Goal: Complete application form

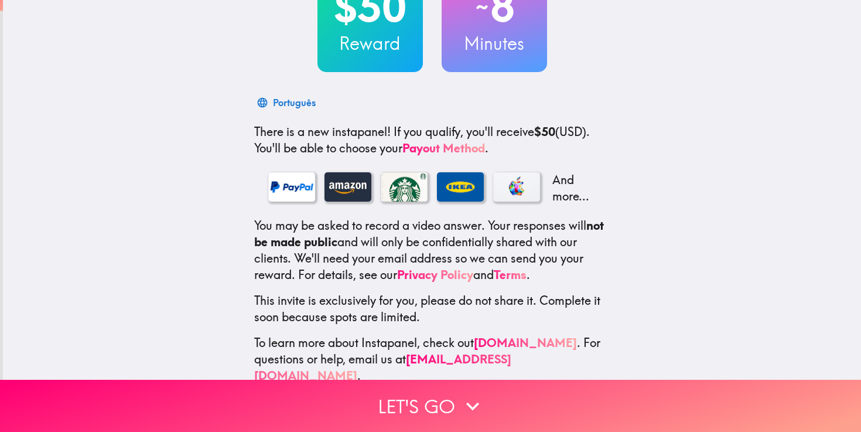
scroll to position [115, 0]
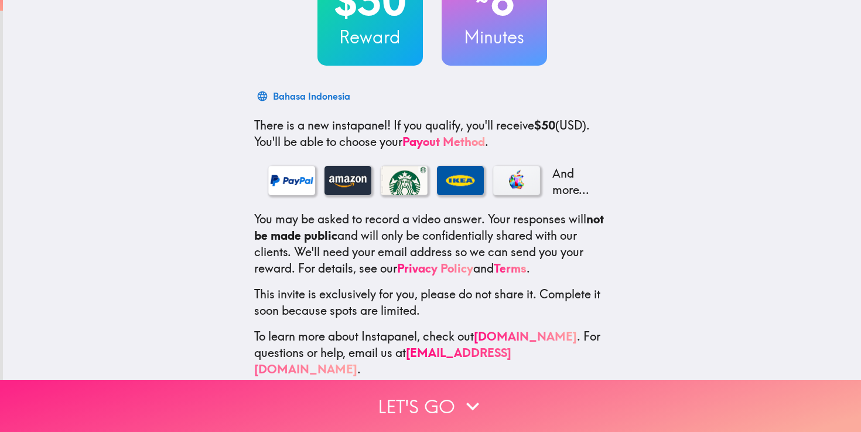
click at [419, 407] on button "Let's go" at bounding box center [430, 405] width 861 height 52
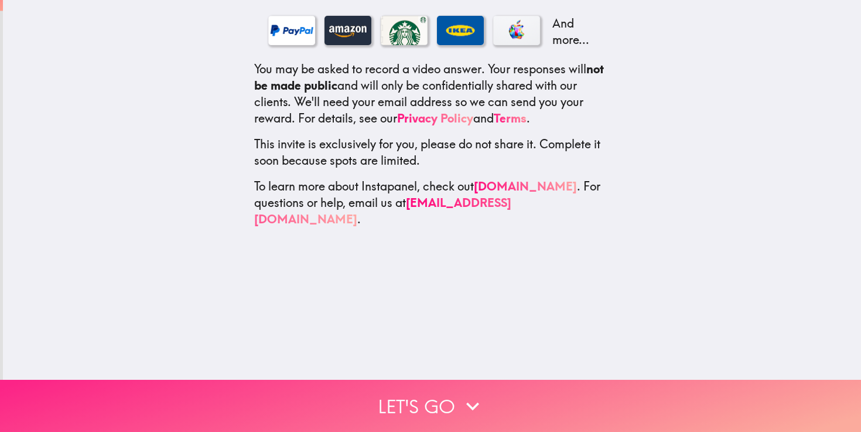
scroll to position [0, 0]
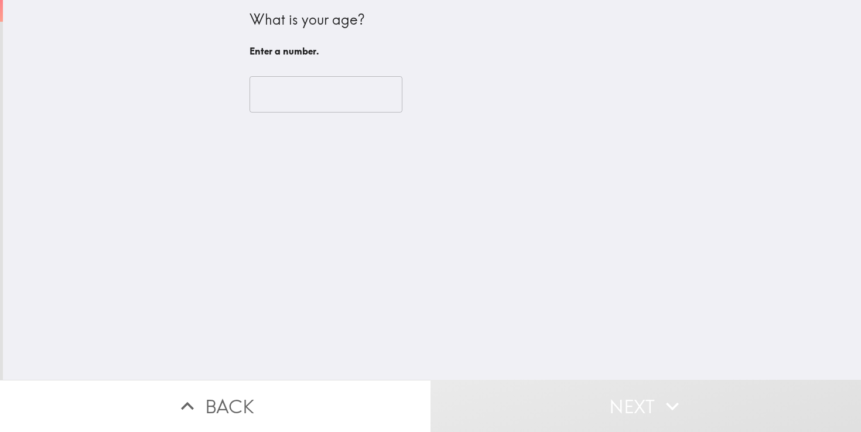
click at [303, 95] on input "number" at bounding box center [325, 94] width 153 height 36
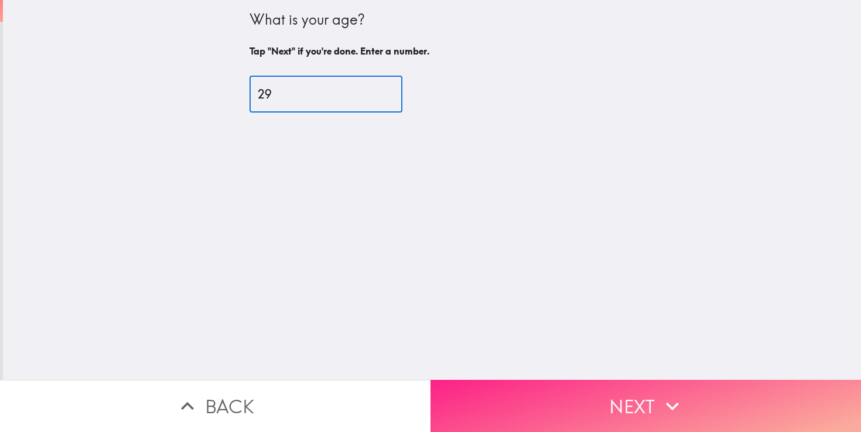
type input "29"
click at [525, 389] on button "Next" at bounding box center [645, 405] width 430 height 52
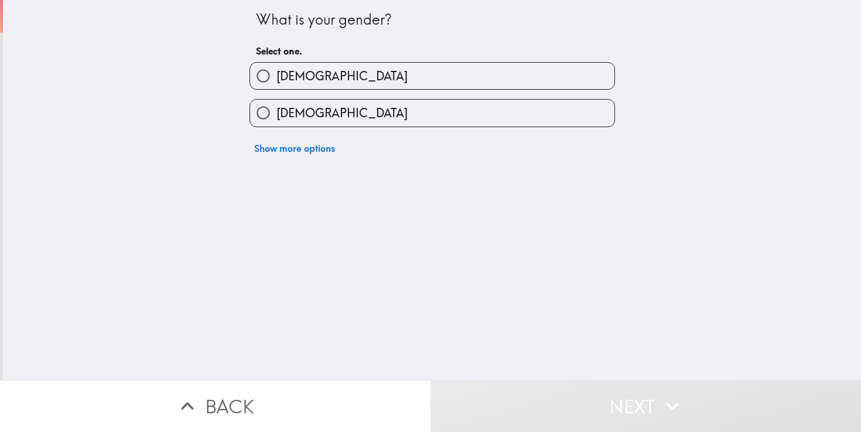
click at [323, 111] on label "[DEMOGRAPHIC_DATA]" at bounding box center [432, 113] width 364 height 26
click at [276, 111] on input "[DEMOGRAPHIC_DATA]" at bounding box center [263, 113] width 26 height 26
radio input "true"
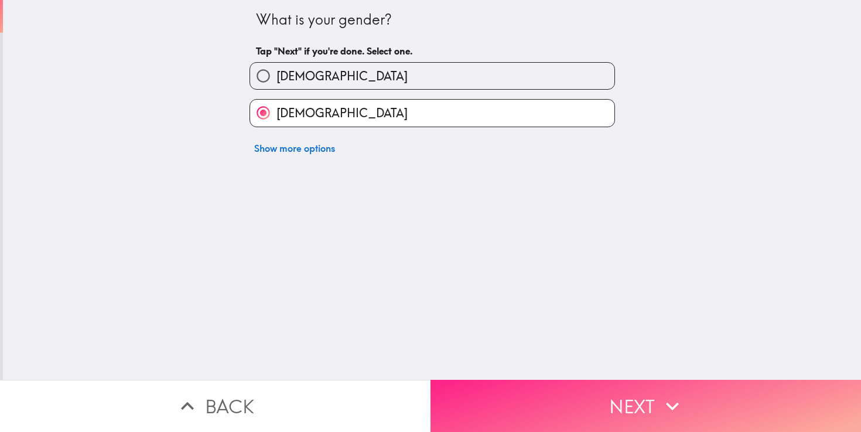
click at [527, 396] on button "Next" at bounding box center [645, 405] width 430 height 52
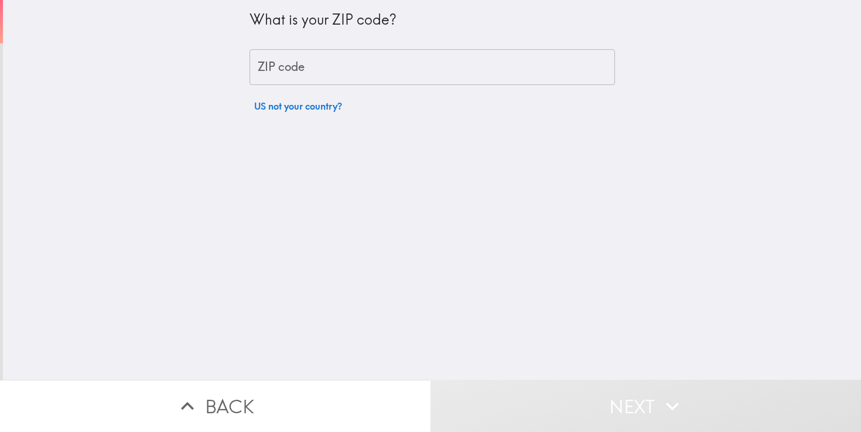
click at [398, 74] on input "ZIP code" at bounding box center [431, 67] width 365 height 36
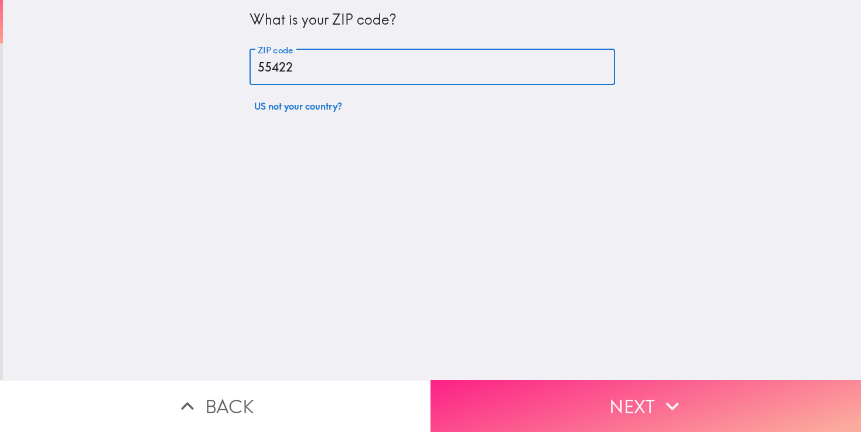
type input "55422"
click at [559, 395] on button "Next" at bounding box center [645, 405] width 430 height 52
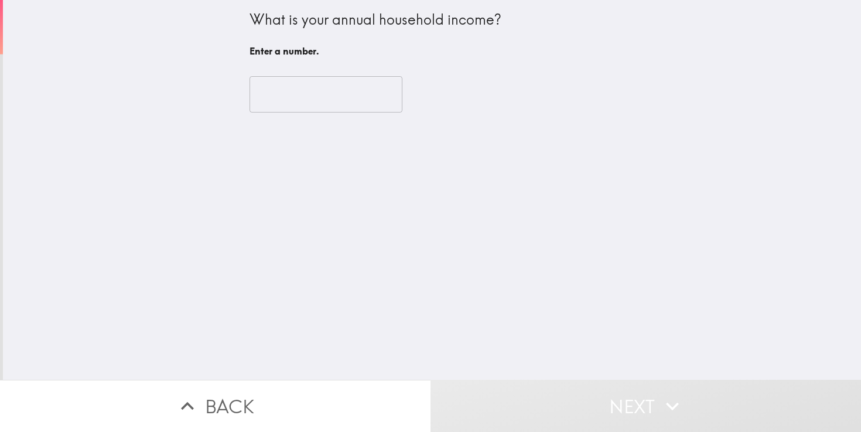
click at [323, 97] on input "number" at bounding box center [325, 94] width 153 height 36
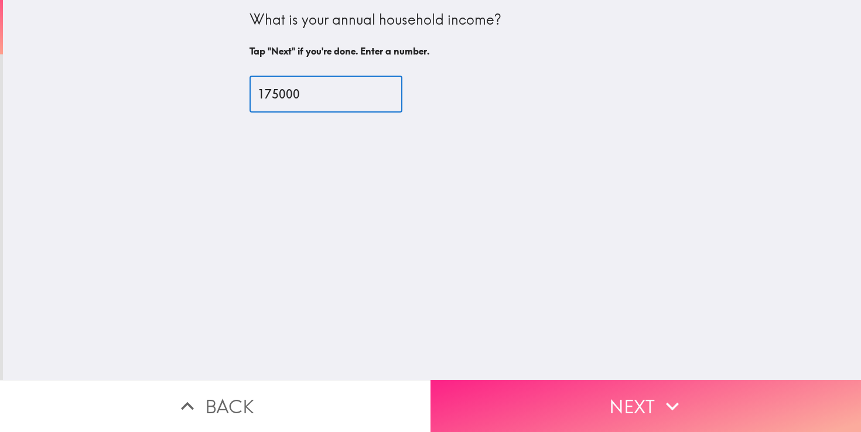
type input "175000"
click at [570, 403] on button "Next" at bounding box center [645, 405] width 430 height 52
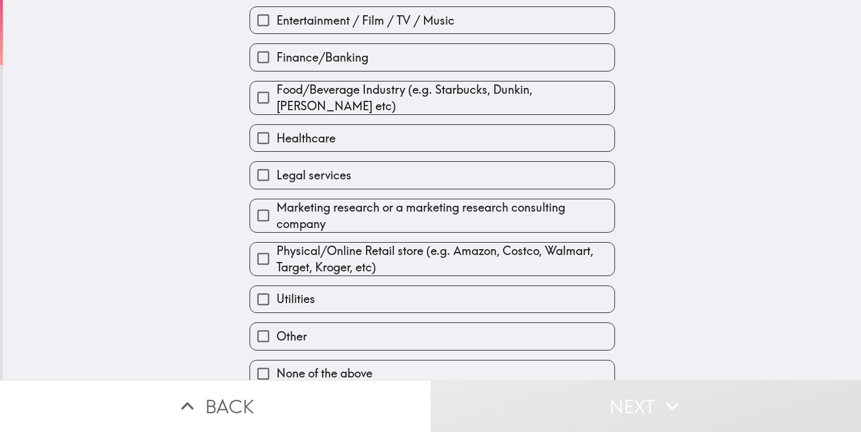
scroll to position [170, 0]
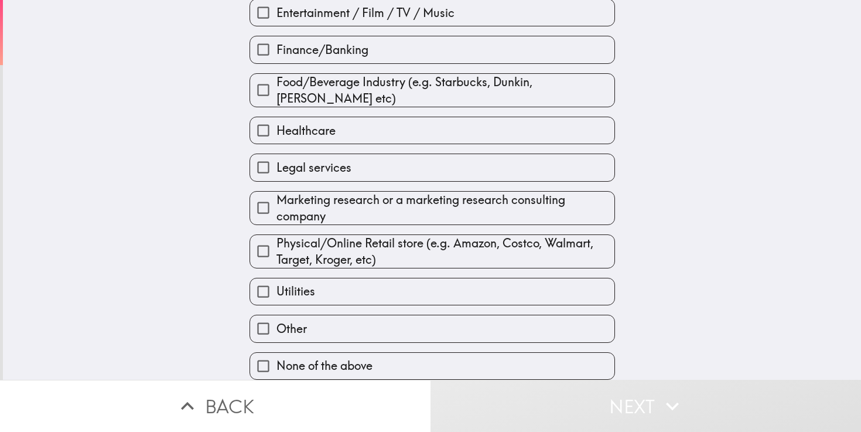
click at [329, 170] on span "Legal services" at bounding box center [313, 167] width 75 height 16
click at [276, 170] on input "Legal services" at bounding box center [263, 167] width 26 height 26
checkbox input "true"
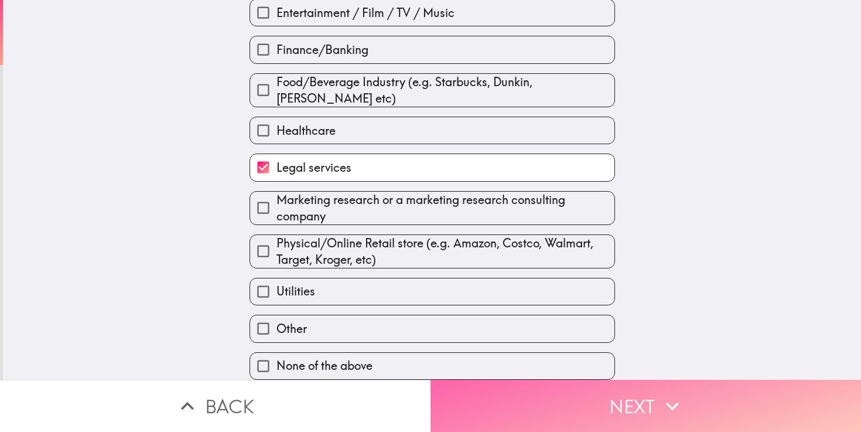
click at [564, 419] on button "Next" at bounding box center [645, 405] width 430 height 52
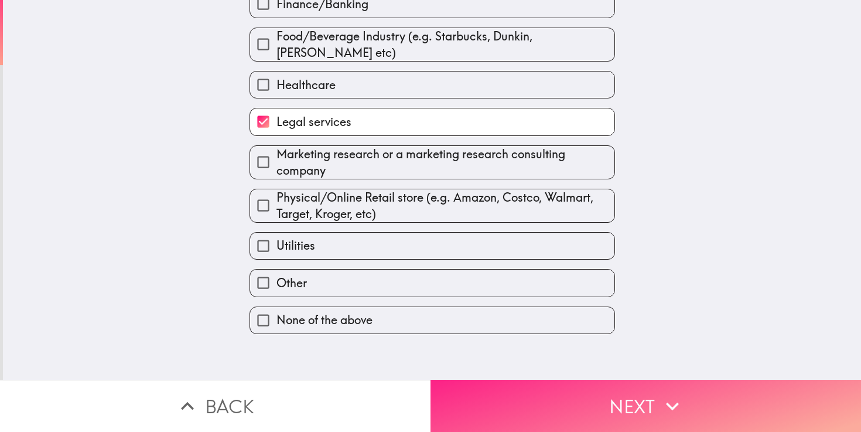
scroll to position [0, 0]
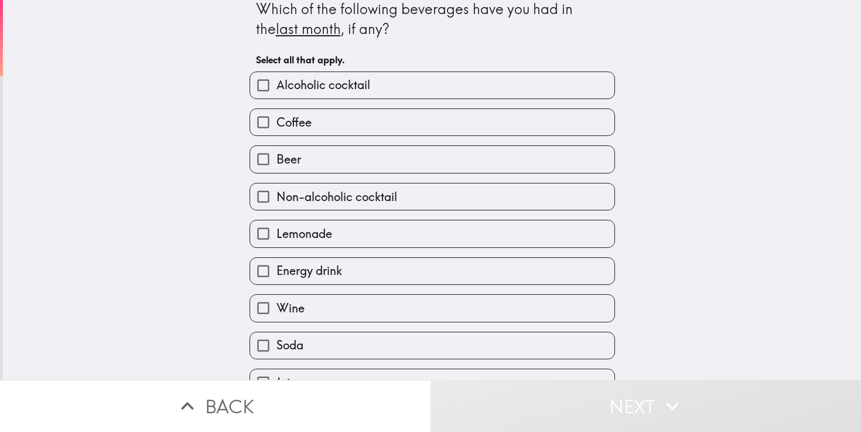
scroll to position [20, 0]
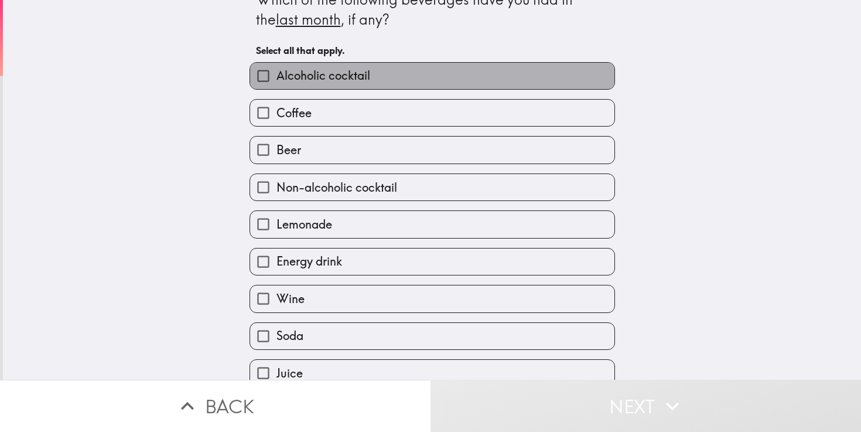
click at [401, 76] on label "Alcoholic cocktail" at bounding box center [432, 76] width 364 height 26
click at [276, 76] on input "Alcoholic cocktail" at bounding box center [263, 76] width 26 height 26
checkbox input "true"
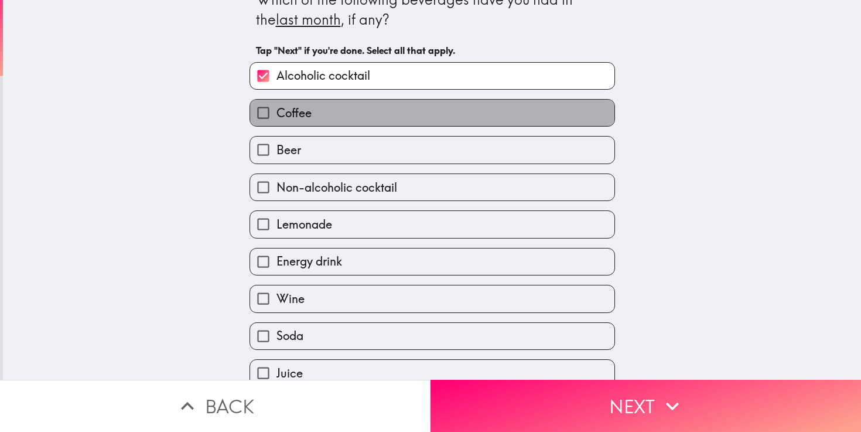
click at [379, 118] on label "Coffee" at bounding box center [432, 113] width 364 height 26
click at [276, 118] on input "Coffee" at bounding box center [263, 113] width 26 height 26
checkbox input "true"
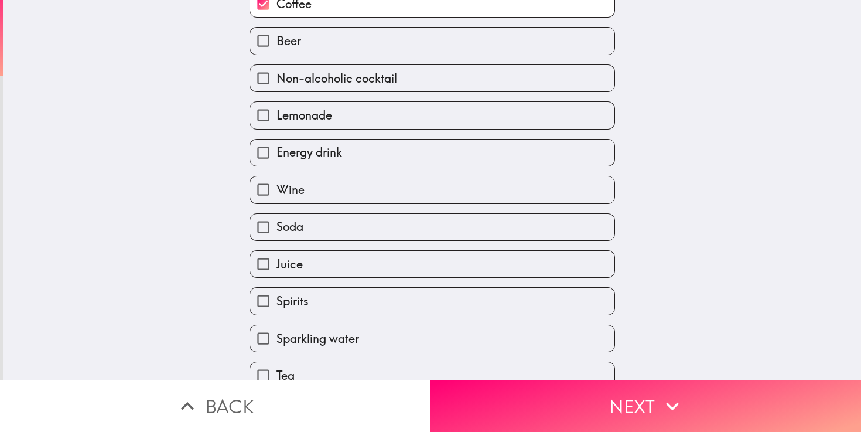
click at [379, 118] on label "Lemonade" at bounding box center [432, 115] width 364 height 26
click at [276, 118] on input "Lemonade" at bounding box center [263, 115] width 26 height 26
checkbox input "true"
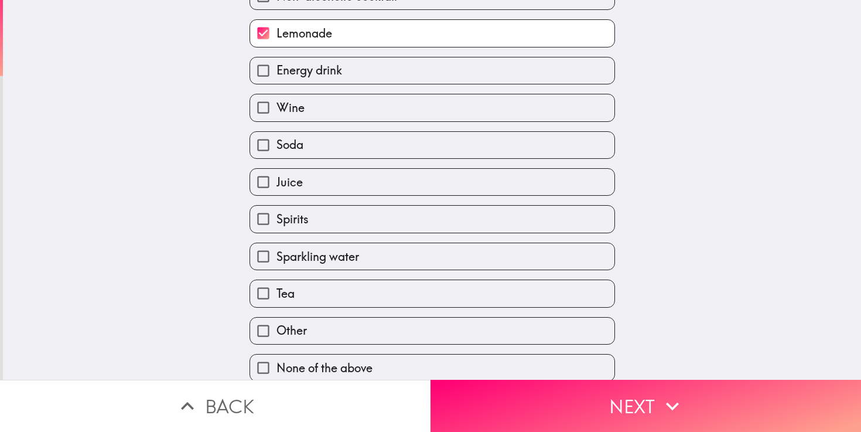
scroll to position [212, 0]
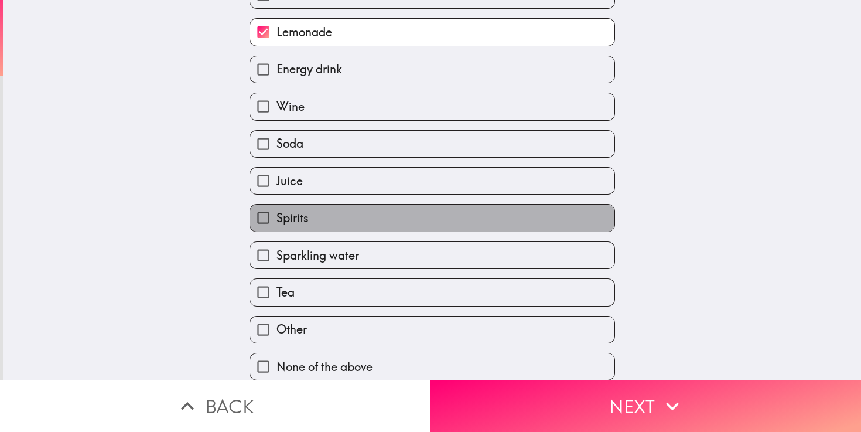
click at [339, 224] on label "Spirits" at bounding box center [432, 217] width 364 height 26
click at [276, 224] on input "Spirits" at bounding box center [263, 217] width 26 height 26
checkbox input "true"
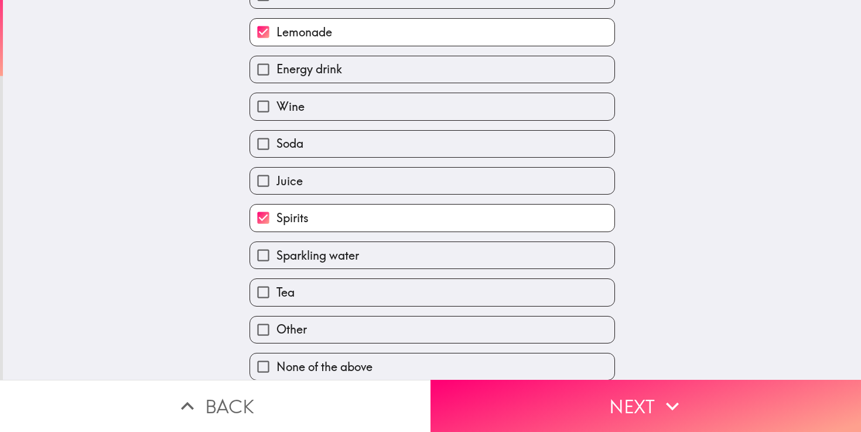
click at [334, 256] on span "Sparkling water" at bounding box center [317, 255] width 83 height 16
click at [276, 256] on input "Sparkling water" at bounding box center [263, 255] width 26 height 26
checkbox input "true"
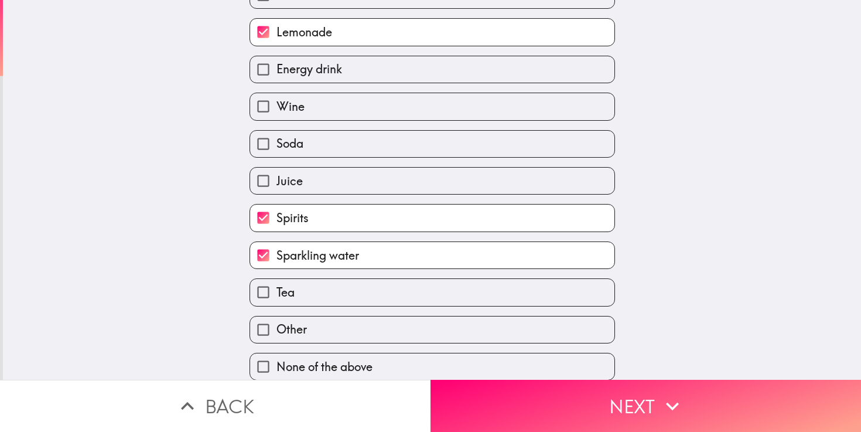
click at [317, 305] on label "Tea" at bounding box center [432, 292] width 364 height 26
click at [276, 305] on input "Tea" at bounding box center [263, 292] width 26 height 26
checkbox input "true"
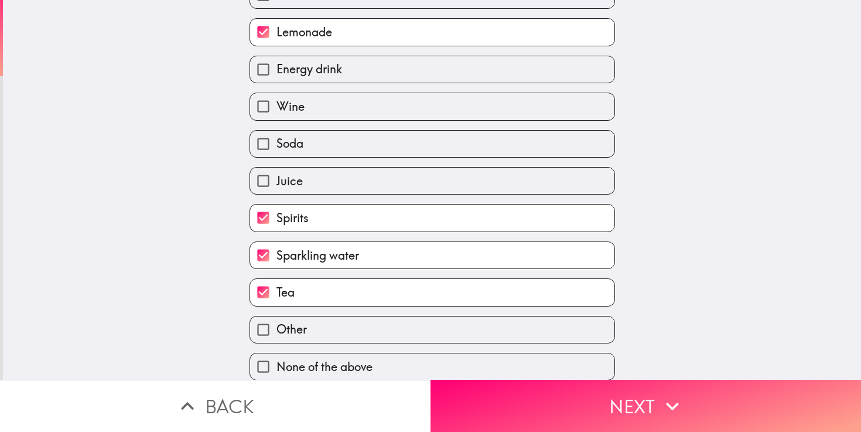
scroll to position [221, 0]
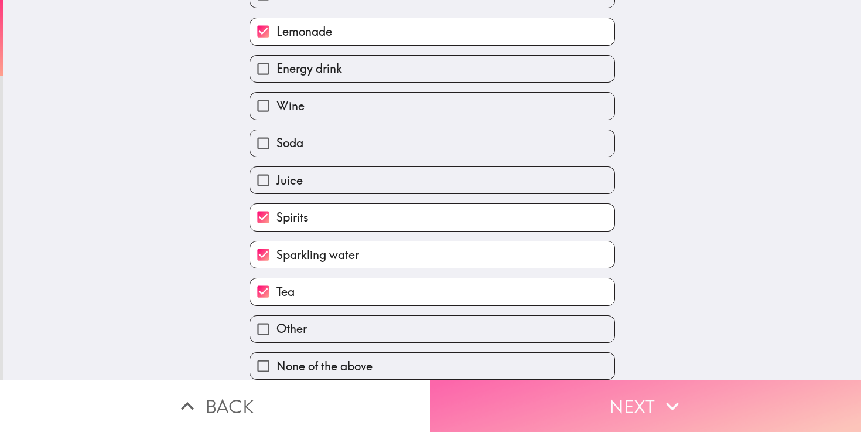
click at [569, 406] on button "Next" at bounding box center [645, 405] width 430 height 52
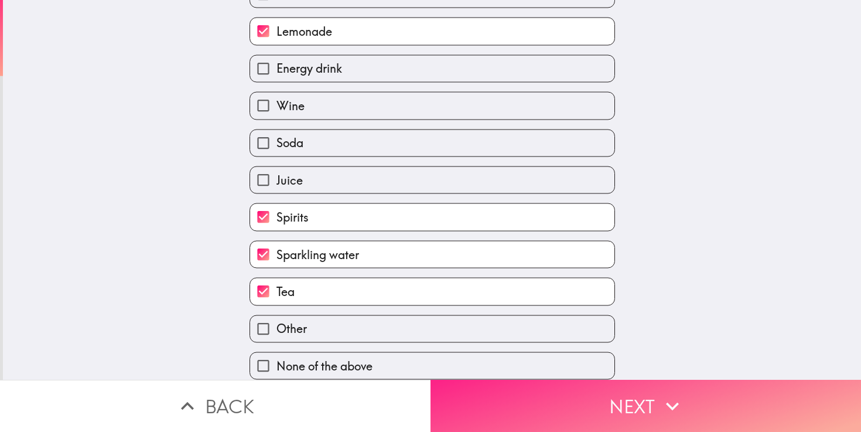
scroll to position [0, 0]
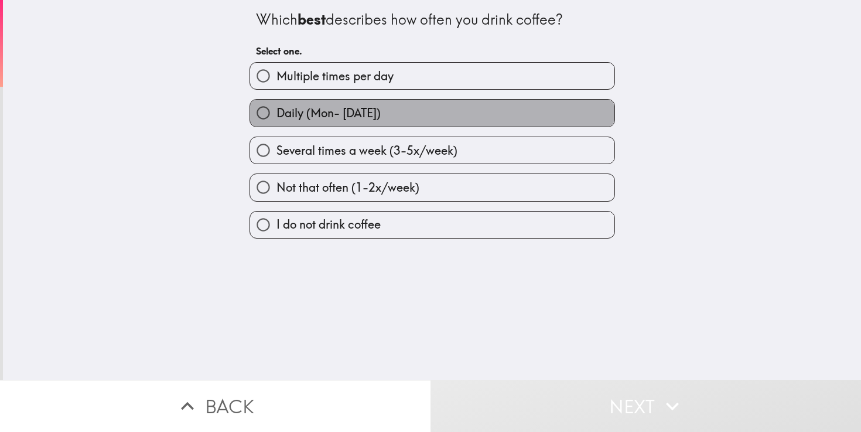
click at [441, 114] on label "Daily (Mon- [DATE])" at bounding box center [432, 113] width 364 height 26
click at [276, 114] on input "Daily (Mon- [DATE])" at bounding box center [263, 113] width 26 height 26
radio input "true"
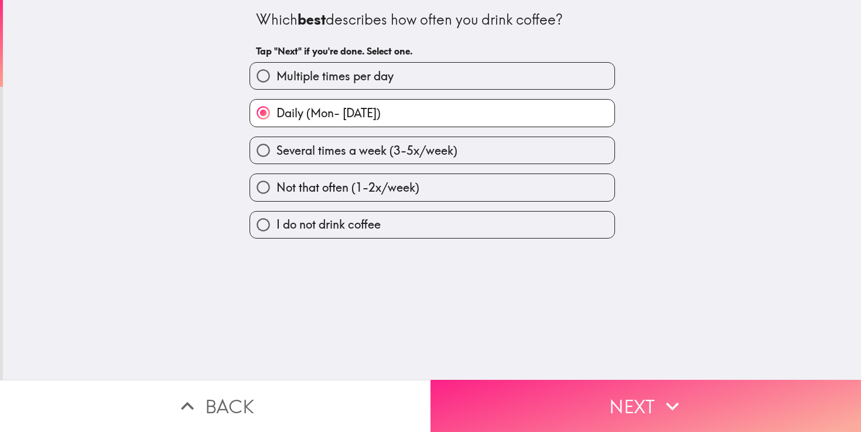
click at [496, 399] on button "Next" at bounding box center [645, 405] width 430 height 52
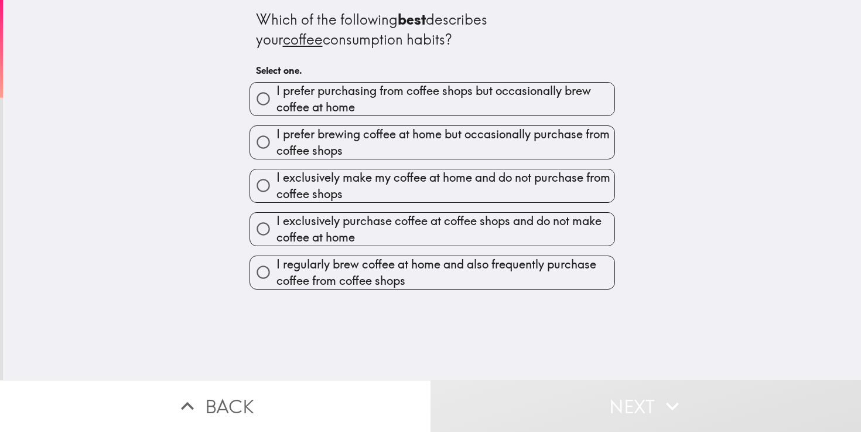
click at [372, 273] on span "I regularly brew coffee at home and also frequently purchase coffee from coffee…" at bounding box center [445, 272] width 338 height 33
click at [276, 273] on input "I regularly brew coffee at home and also frequently purchase coffee from coffee…" at bounding box center [263, 272] width 26 height 26
radio input "true"
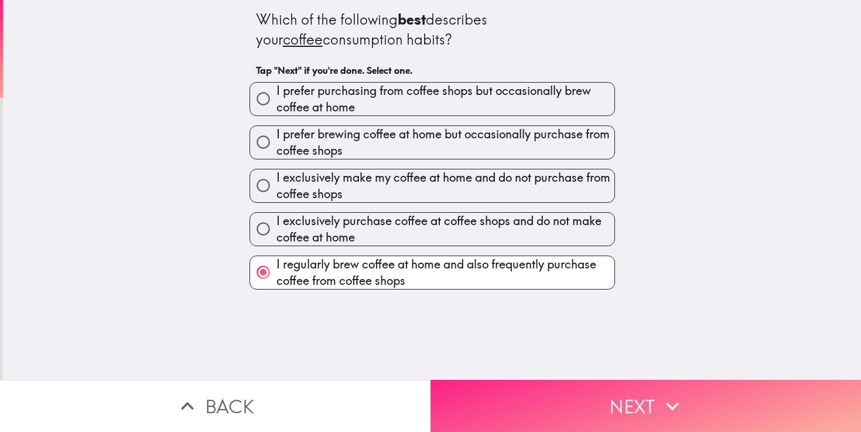
click at [509, 415] on button "Next" at bounding box center [645, 405] width 430 height 52
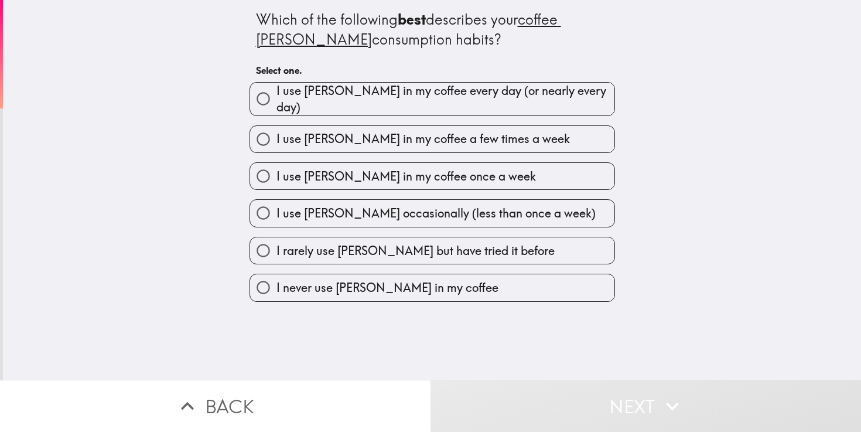
click at [498, 97] on span "I use [PERSON_NAME] in my coffee every day (or nearly every day)" at bounding box center [445, 99] width 338 height 33
click at [276, 97] on input "I use [PERSON_NAME] in my coffee every day (or nearly every day)" at bounding box center [263, 98] width 26 height 26
radio input "true"
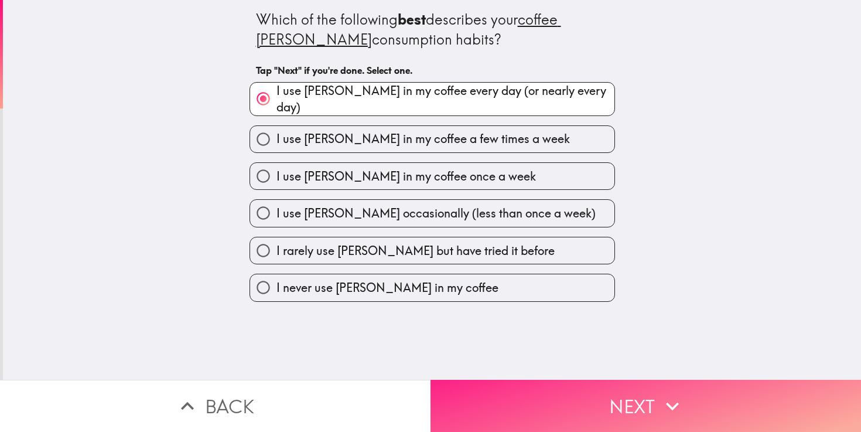
click at [510, 412] on button "Next" at bounding box center [645, 405] width 430 height 52
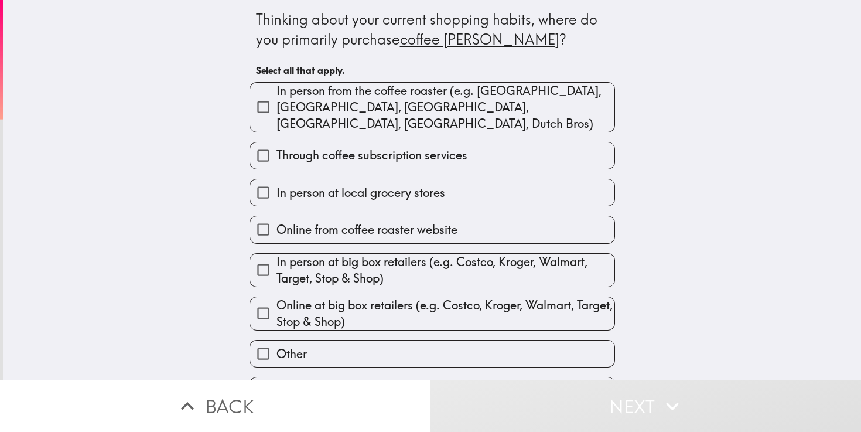
click at [488, 179] on label "In person at local grocery stores" at bounding box center [432, 192] width 364 height 26
click at [276, 179] on input "In person at local grocery stores" at bounding box center [263, 192] width 26 height 26
checkbox input "true"
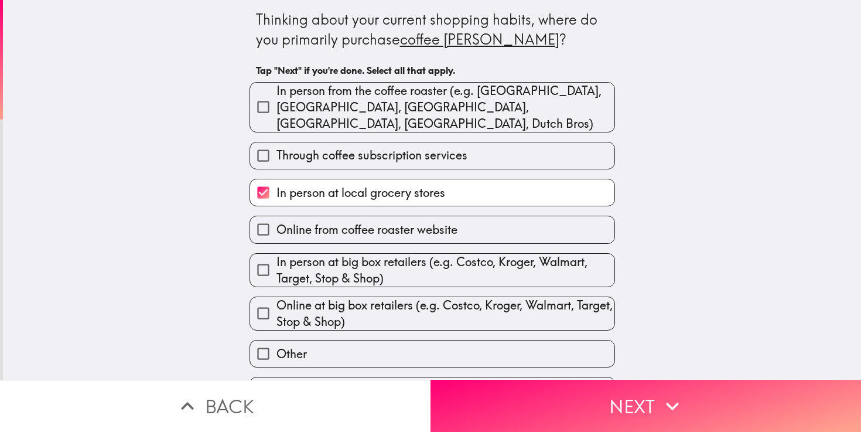
scroll to position [13, 0]
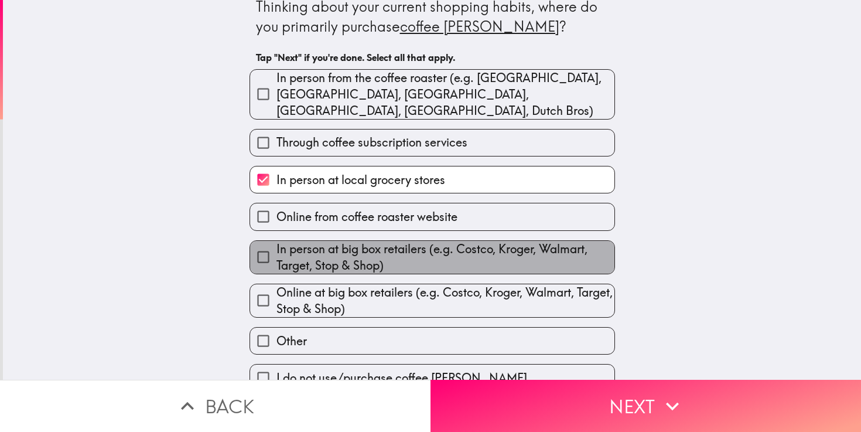
click at [458, 241] on span "In person at big box retailers (e.g. Costco, Kroger, Walmart, Target, Stop & Sh…" at bounding box center [445, 257] width 338 height 33
click at [276, 244] on input "In person at big box retailers (e.g. Costco, Kroger, Walmart, Target, Stop & Sh…" at bounding box center [263, 257] width 26 height 26
checkbox input "true"
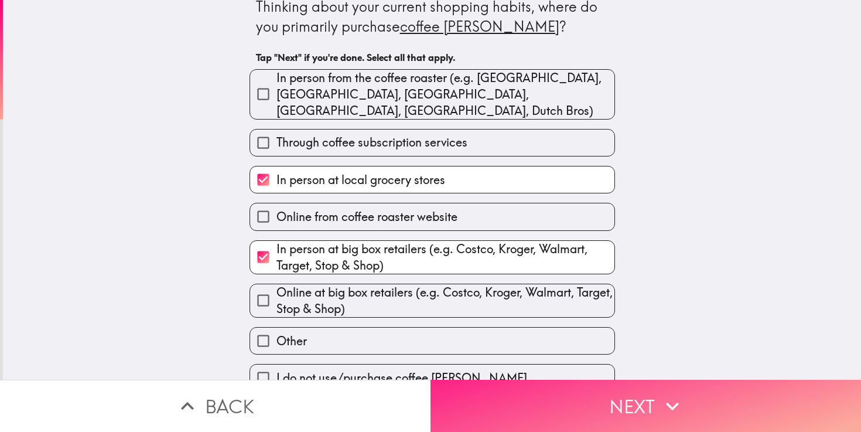
click at [495, 412] on button "Next" at bounding box center [645, 405] width 430 height 52
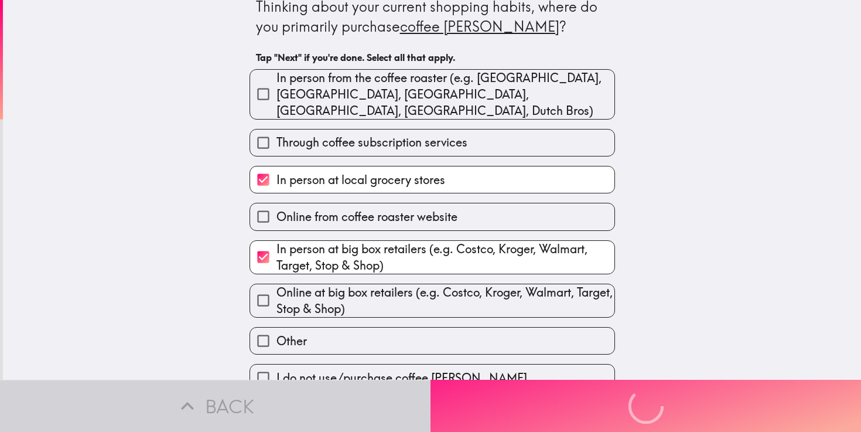
scroll to position [0, 0]
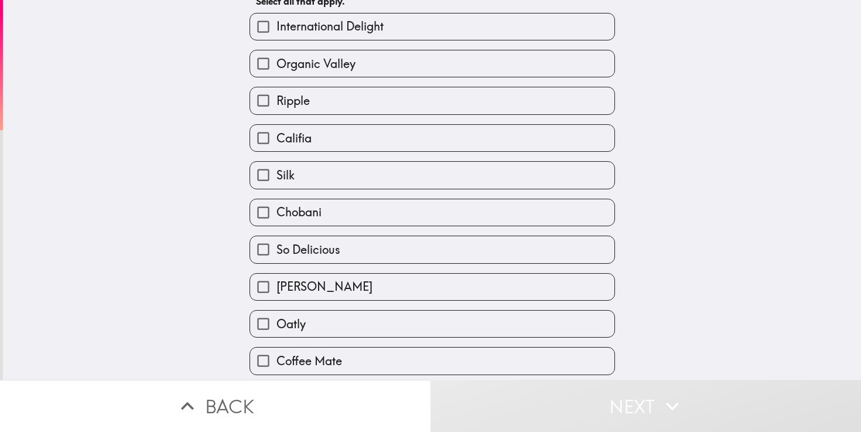
scroll to position [108, 0]
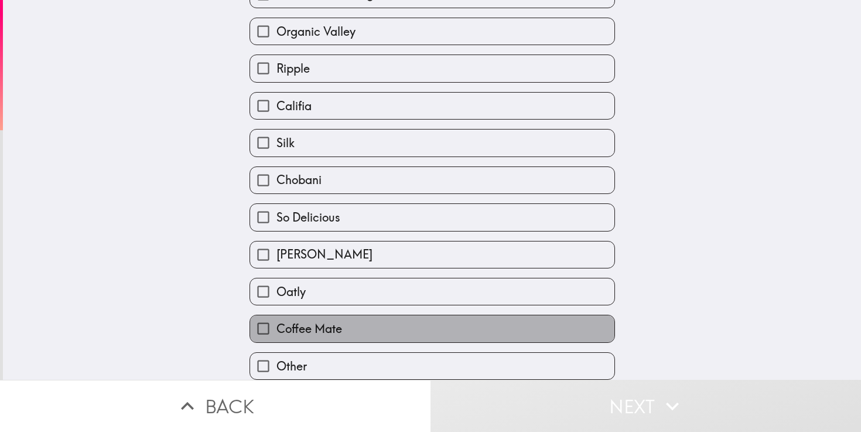
click at [446, 323] on label "Coffee Mate" at bounding box center [432, 328] width 364 height 26
click at [276, 323] on input "Coffee Mate" at bounding box center [263, 328] width 26 height 26
checkbox input "true"
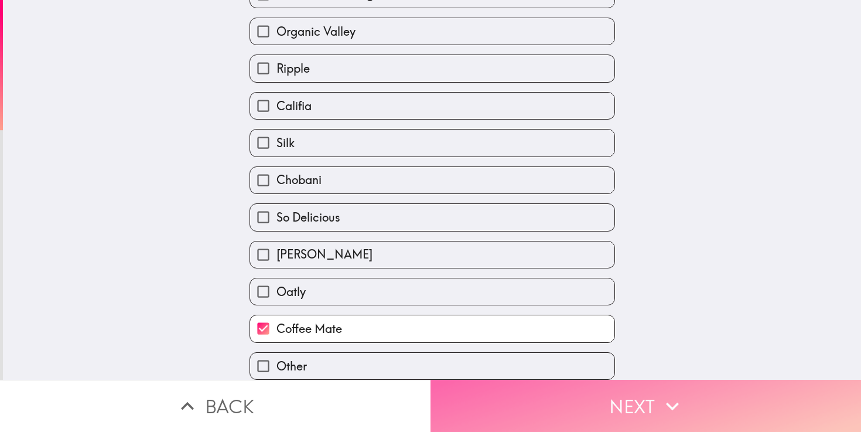
click at [524, 413] on button "Next" at bounding box center [645, 405] width 430 height 52
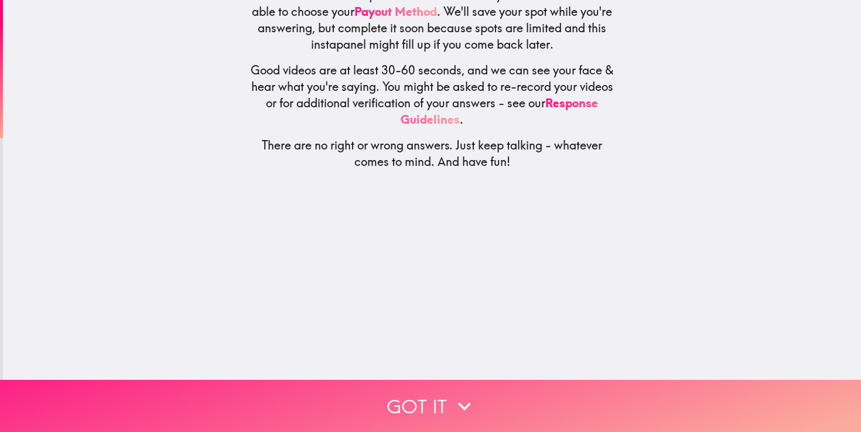
scroll to position [0, 0]
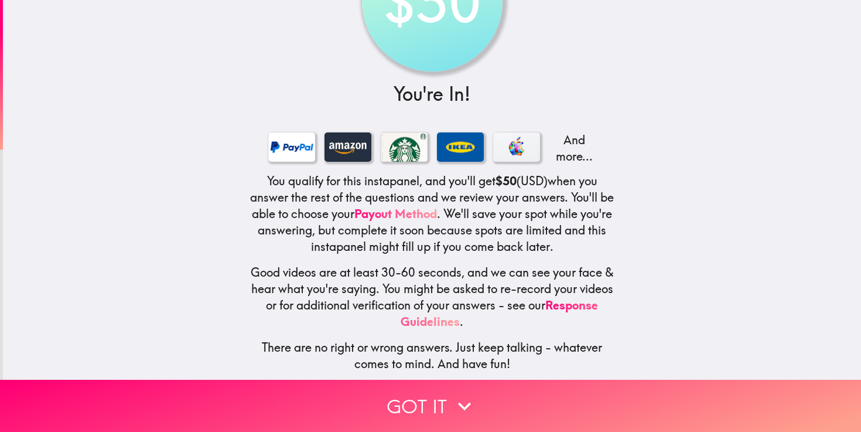
scroll to position [90, 0]
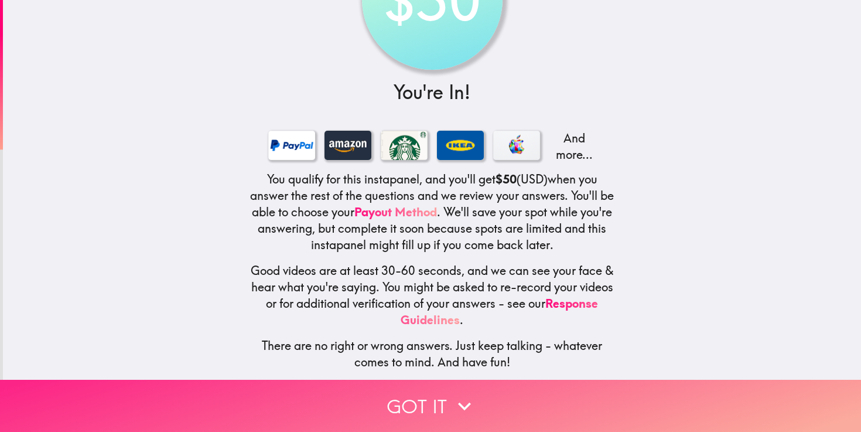
click at [491, 401] on button "Got it" at bounding box center [430, 405] width 861 height 52
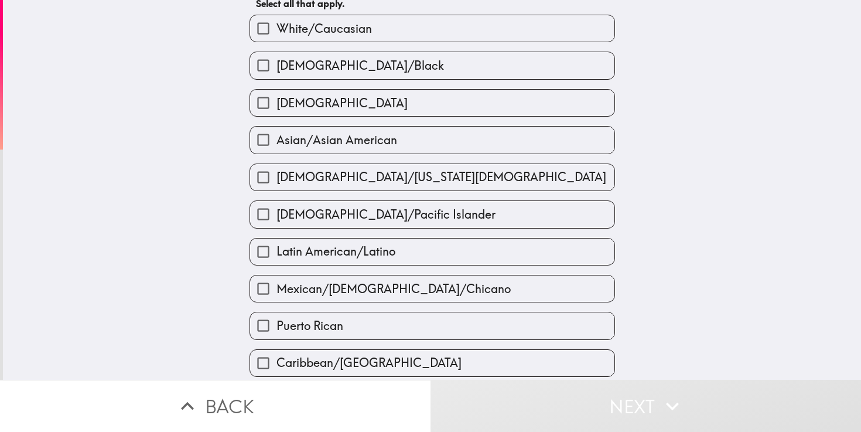
scroll to position [0, 0]
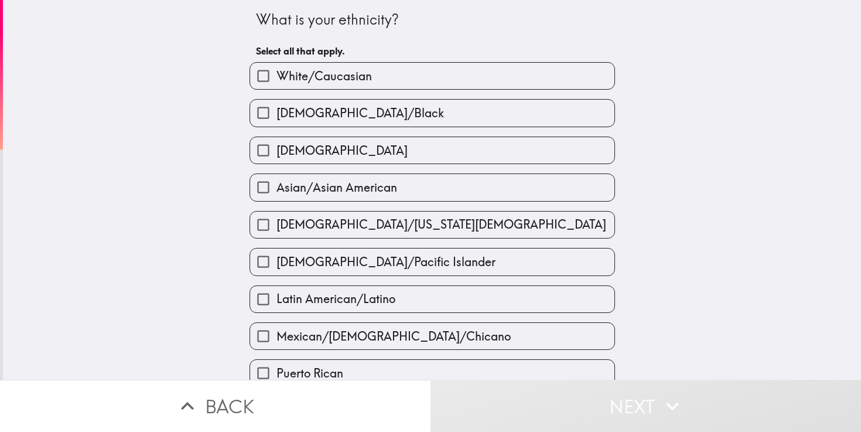
click at [369, 70] on span "White/Caucasian" at bounding box center [323, 76] width 95 height 16
click at [276, 70] on input "White/Caucasian" at bounding box center [263, 76] width 26 height 26
checkbox input "true"
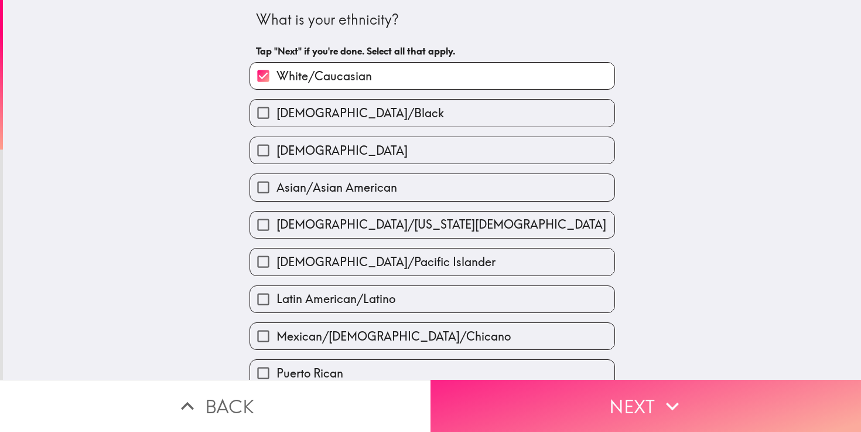
click at [545, 410] on button "Next" at bounding box center [645, 405] width 430 height 52
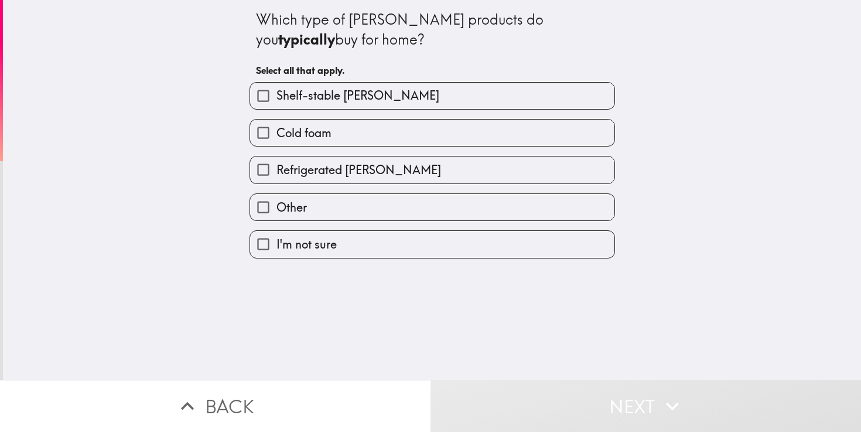
click at [348, 167] on span "Refrigerated [PERSON_NAME]" at bounding box center [358, 170] width 165 height 16
click at [276, 167] on input "Refrigerated [PERSON_NAME]" at bounding box center [263, 169] width 26 height 26
checkbox input "true"
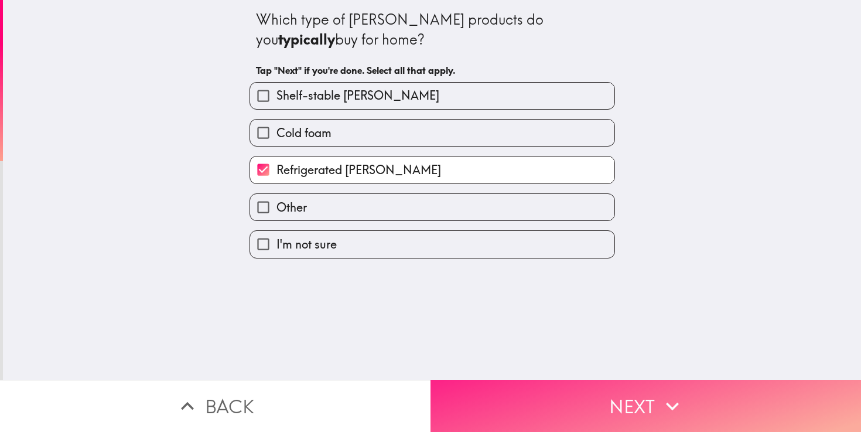
click at [510, 413] on button "Next" at bounding box center [645, 405] width 430 height 52
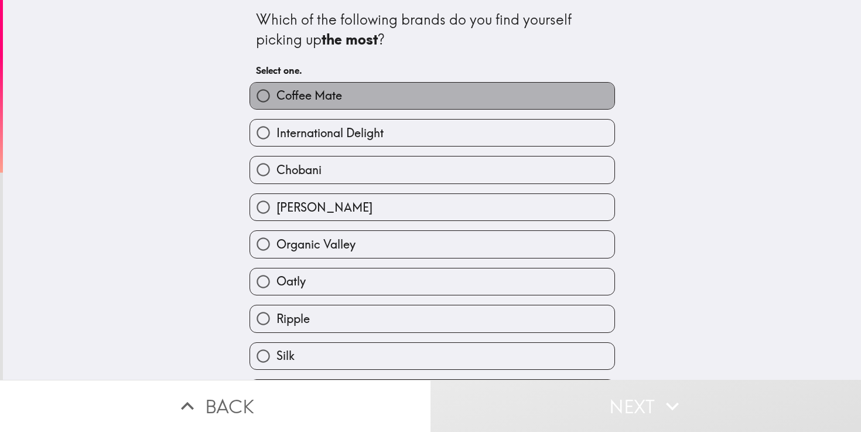
click at [434, 101] on label "Coffee Mate" at bounding box center [432, 96] width 364 height 26
click at [276, 101] on input "Coffee Mate" at bounding box center [263, 96] width 26 height 26
radio input "true"
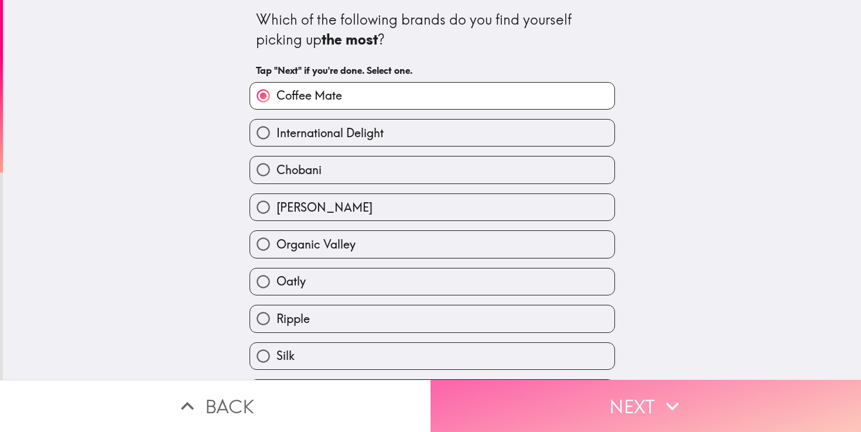
click at [519, 410] on button "Next" at bounding box center [645, 405] width 430 height 52
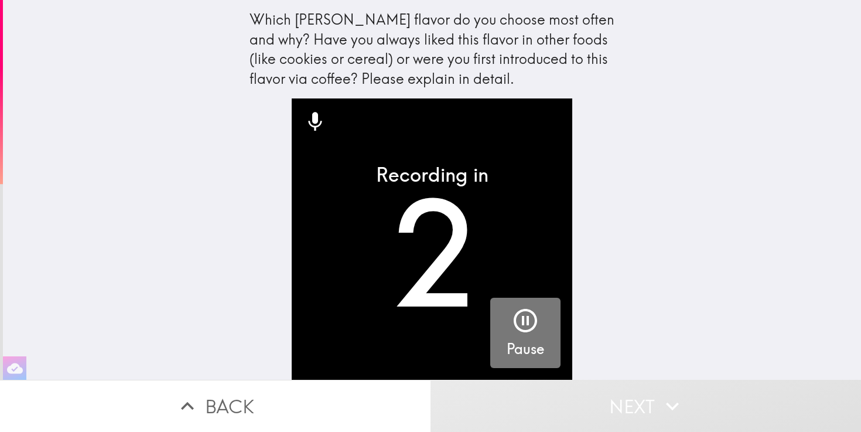
click at [537, 326] on icon "button" at bounding box center [525, 320] width 28 height 28
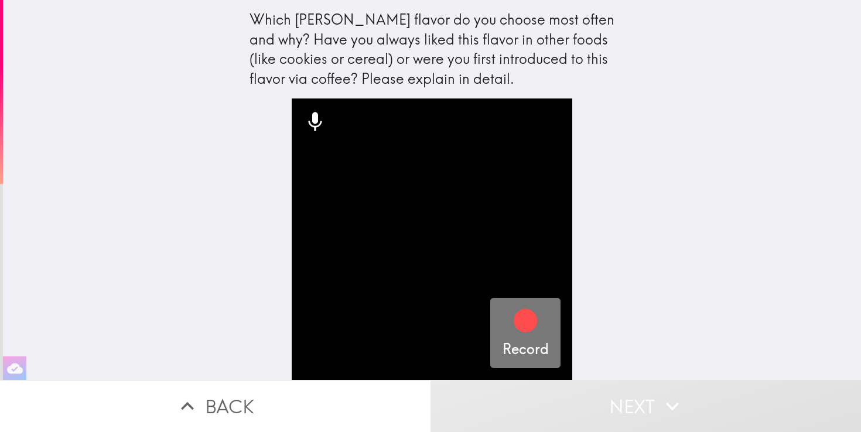
click at [530, 327] on icon "button" at bounding box center [524, 320] width 23 height 23
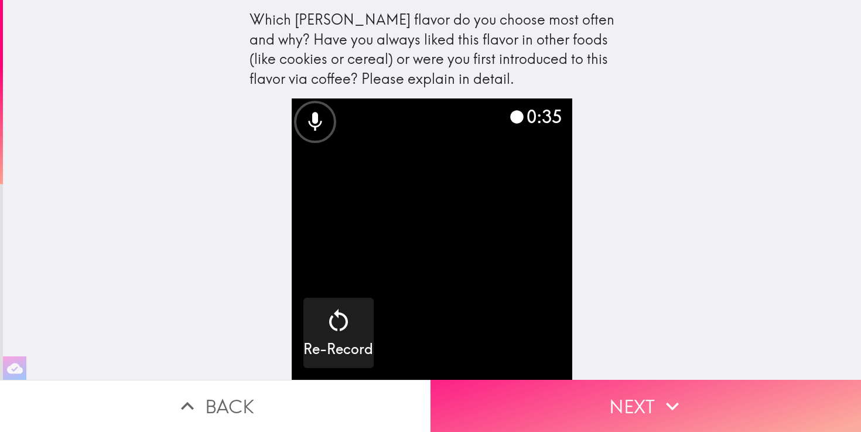
click at [668, 407] on icon "button" at bounding box center [672, 406] width 26 height 26
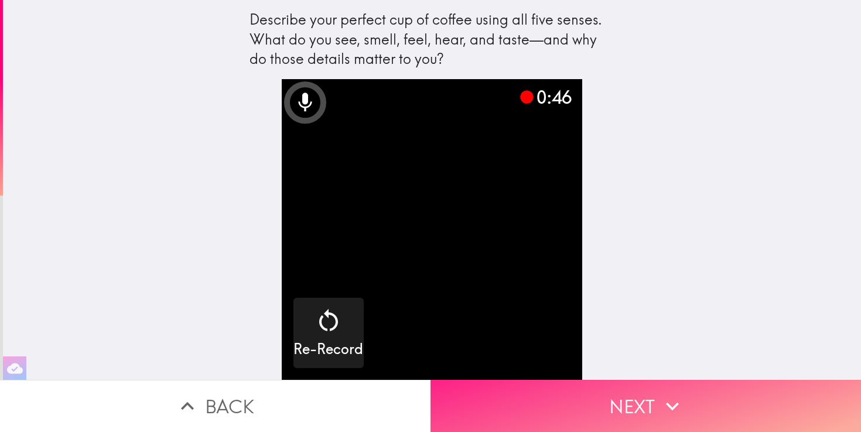
click at [644, 408] on button "Next" at bounding box center [645, 405] width 430 height 52
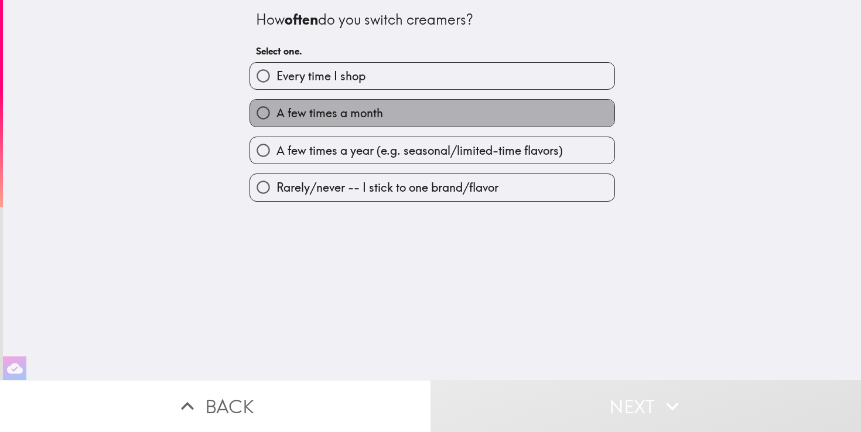
click at [331, 115] on span "A few times a month" at bounding box center [329, 113] width 107 height 16
click at [276, 115] on input "A few times a month" at bounding box center [263, 113] width 26 height 26
radio input "true"
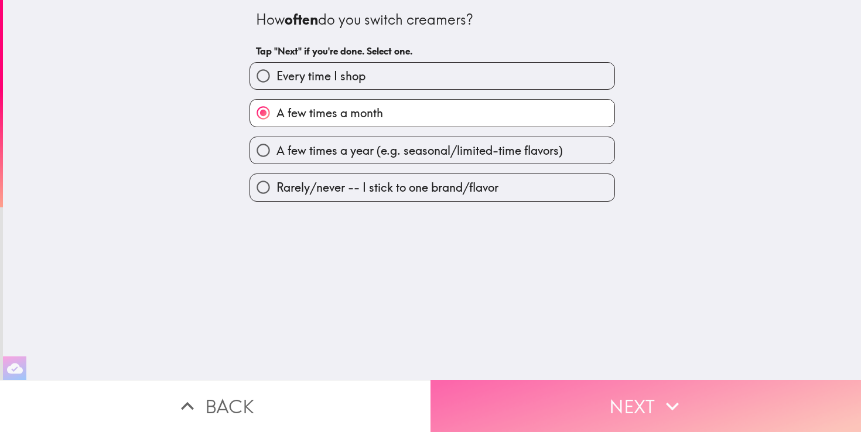
click at [519, 405] on button "Next" at bounding box center [645, 405] width 430 height 52
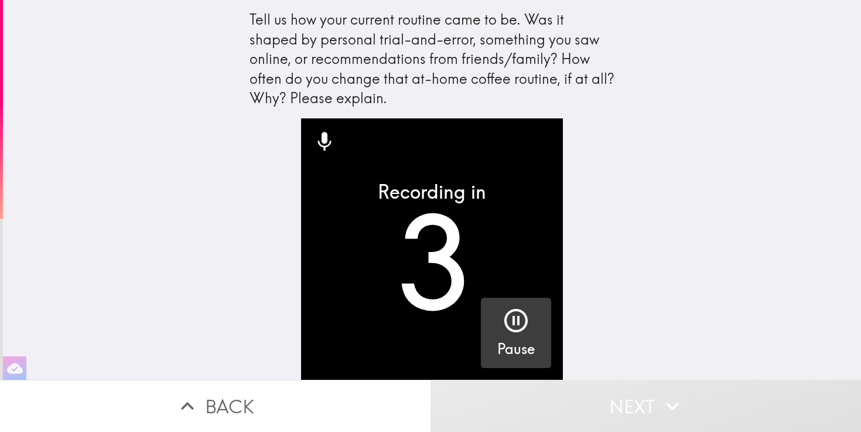
click at [521, 327] on icon "button" at bounding box center [516, 320] width 28 height 28
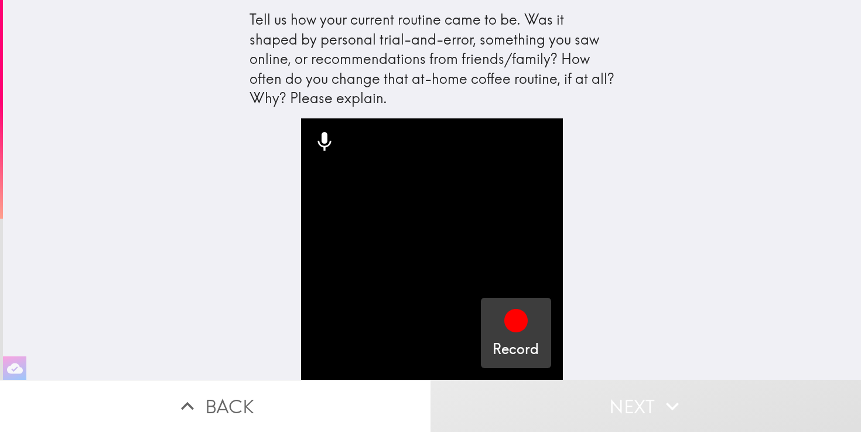
click at [521, 327] on icon "button" at bounding box center [515, 320] width 23 height 23
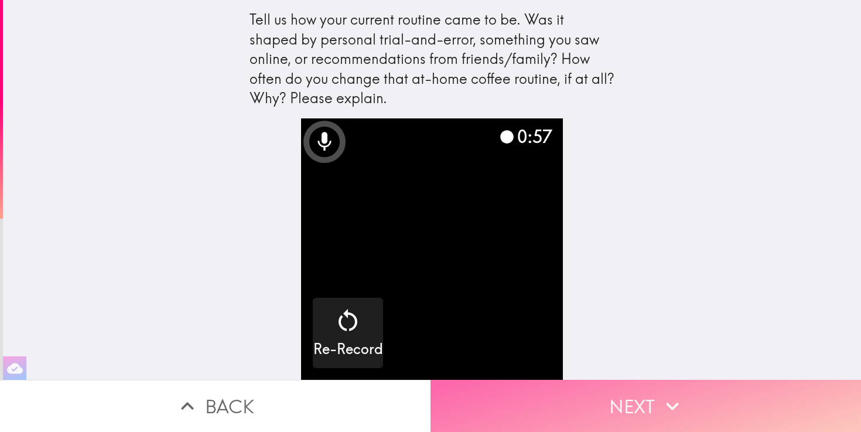
click at [665, 408] on icon "button" at bounding box center [672, 406] width 26 height 26
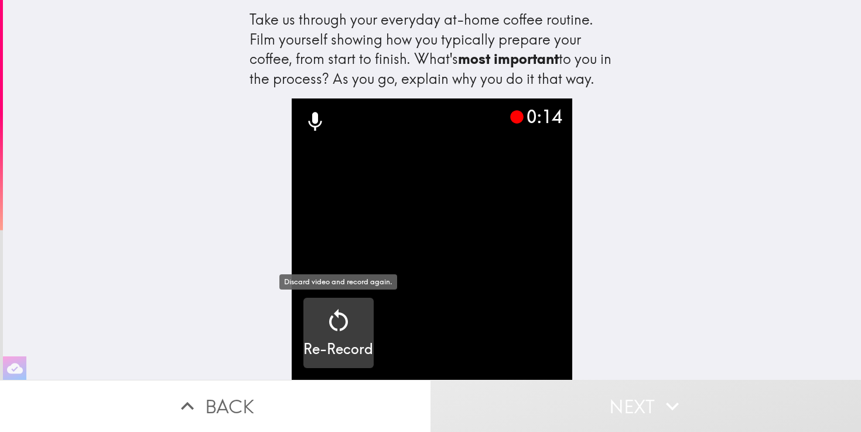
click at [358, 326] on div "Re-Record" at bounding box center [338, 332] width 70 height 53
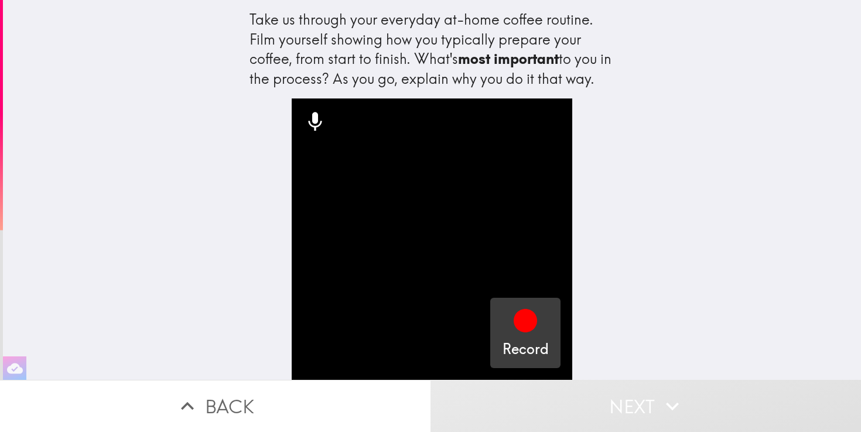
click at [527, 327] on icon "button" at bounding box center [524, 320] width 23 height 23
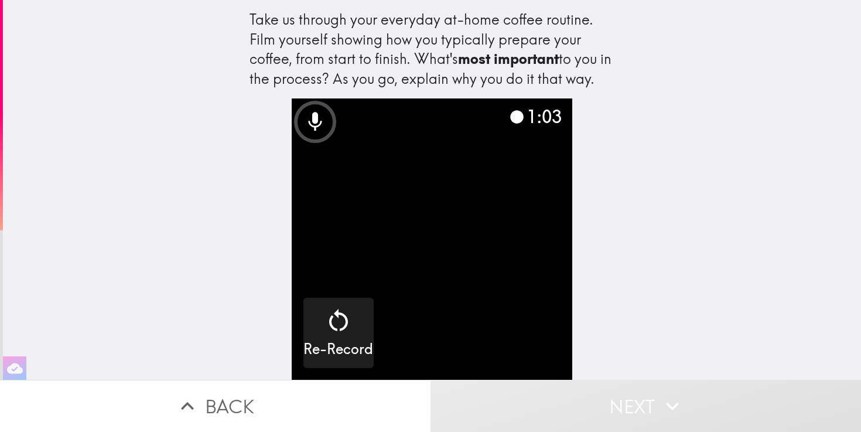
click at [447, 282] on video "button" at bounding box center [432, 238] width 281 height 281
click at [508, 399] on button "Next" at bounding box center [645, 405] width 430 height 52
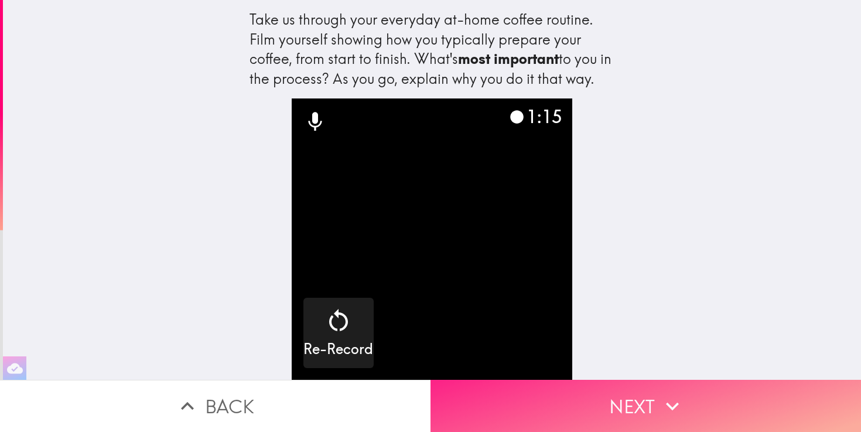
click at [508, 399] on button "Next" at bounding box center [645, 405] width 430 height 52
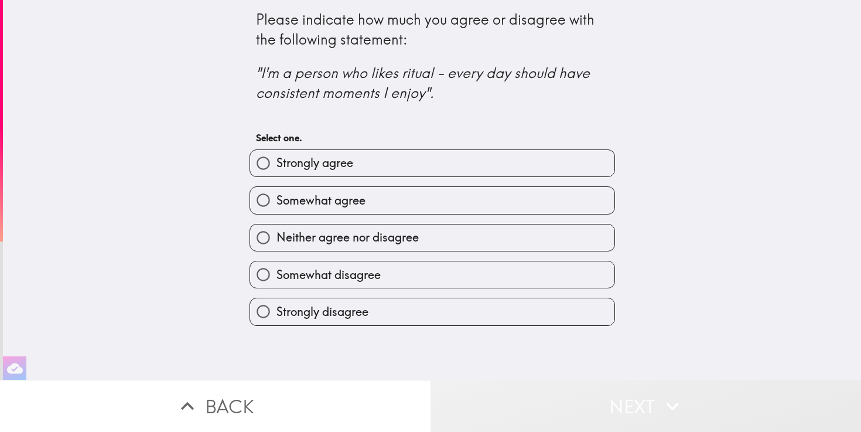
click at [508, 399] on button "Next" at bounding box center [645, 405] width 430 height 52
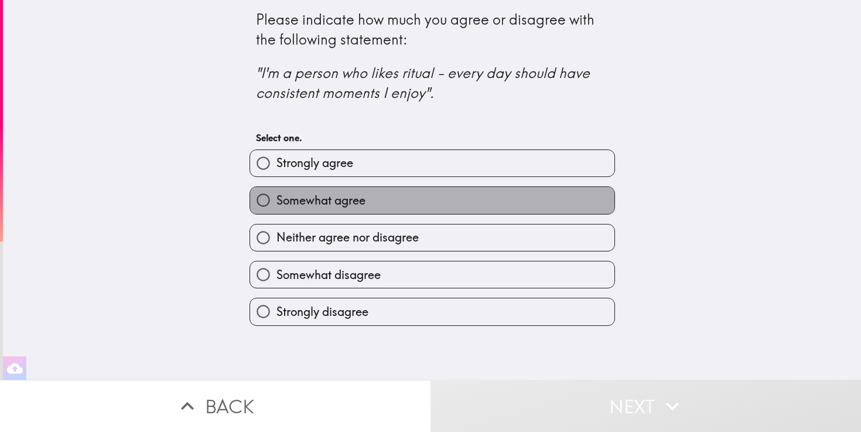
click at [413, 201] on label "Somewhat agree" at bounding box center [432, 200] width 364 height 26
click at [276, 201] on input "Somewhat agree" at bounding box center [263, 200] width 26 height 26
radio input "true"
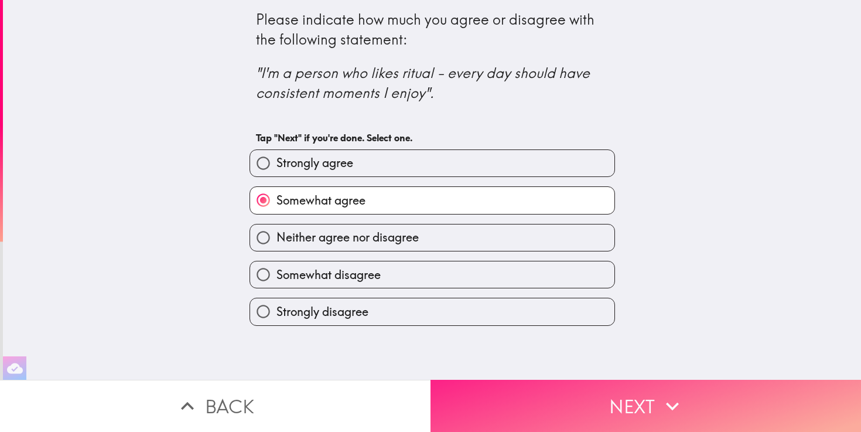
click at [535, 393] on button "Next" at bounding box center [645, 405] width 430 height 52
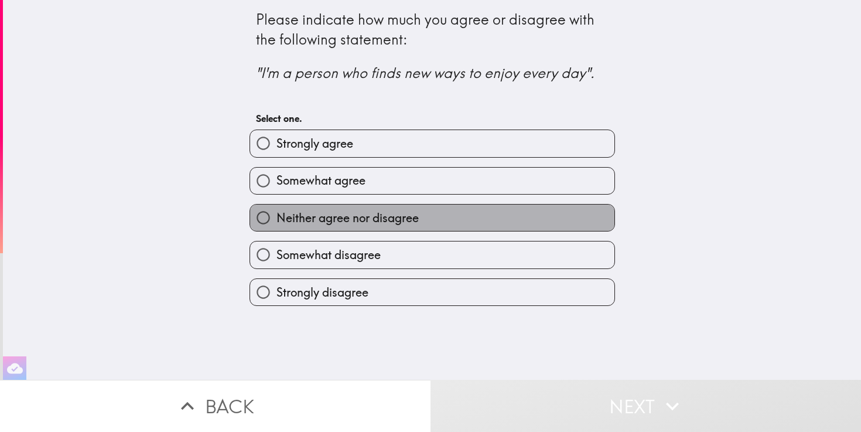
click at [483, 222] on label "Neither agree nor disagree" at bounding box center [432, 217] width 364 height 26
click at [276, 222] on input "Neither agree nor disagree" at bounding box center [263, 217] width 26 height 26
radio input "true"
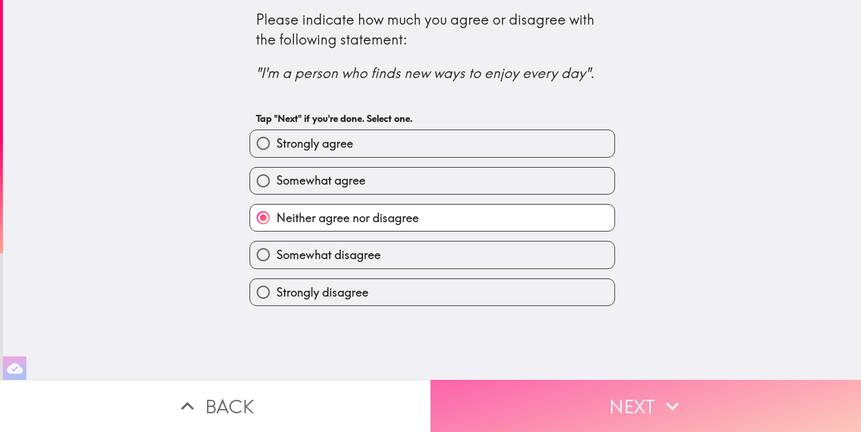
click at [511, 411] on button "Next" at bounding box center [645, 405] width 430 height 52
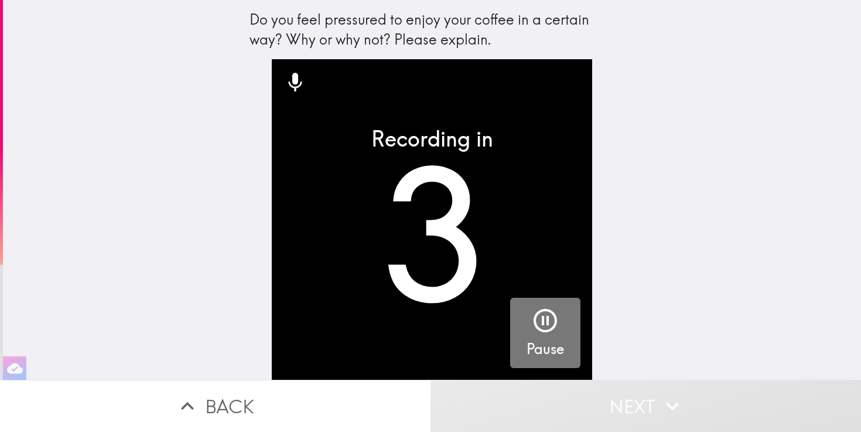
click at [529, 344] on h5 "Pause" at bounding box center [544, 349] width 37 height 20
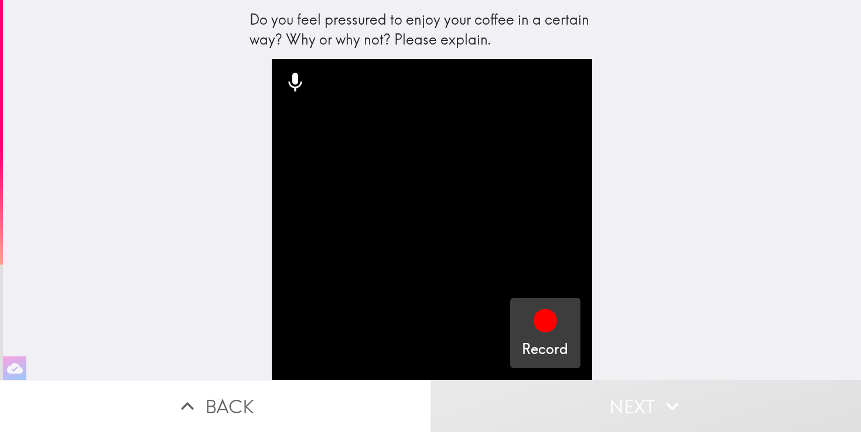
click at [531, 322] on icon "button" at bounding box center [545, 320] width 28 height 28
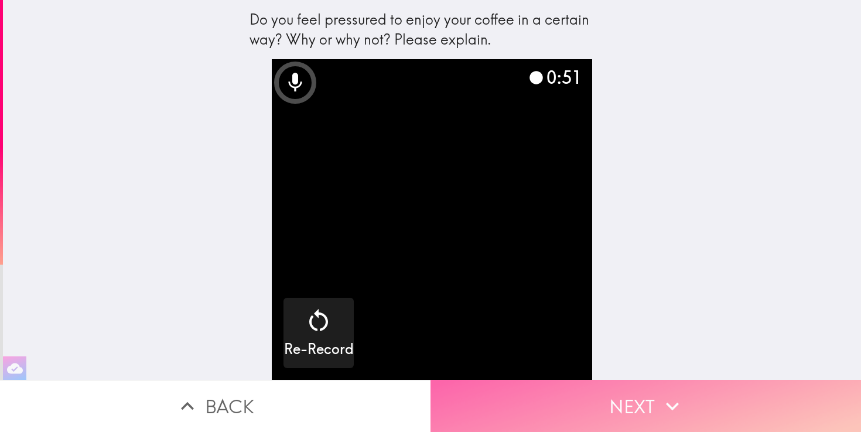
click at [641, 408] on button "Next" at bounding box center [645, 405] width 430 height 52
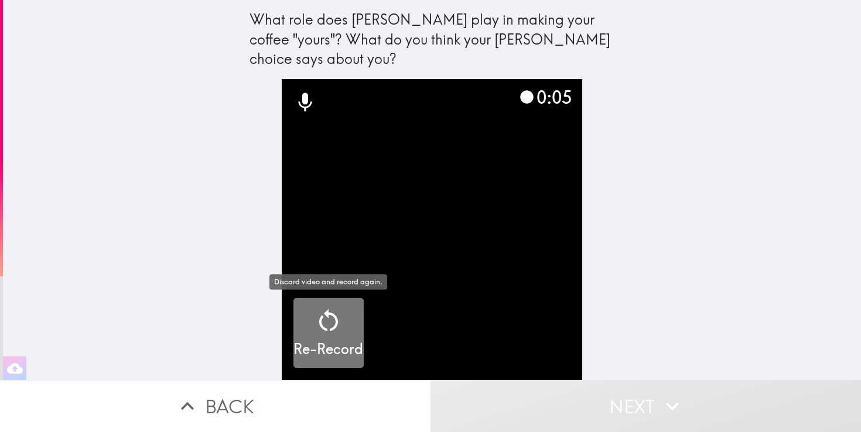
click at [344, 348] on h5 "Re-Record" at bounding box center [328, 349] width 70 height 20
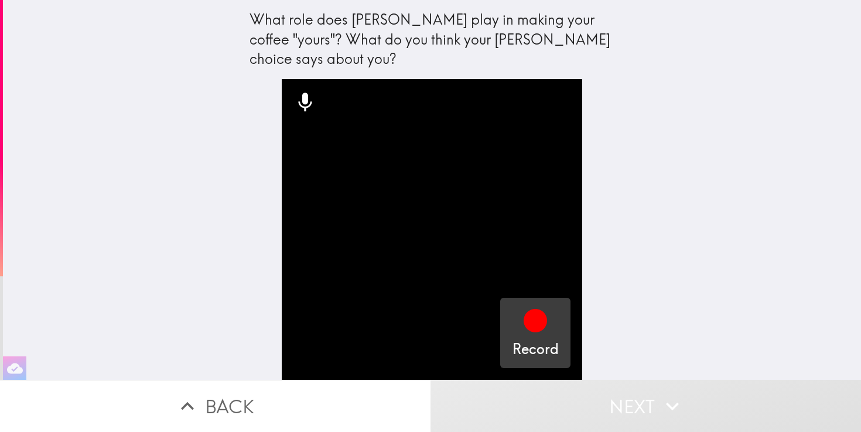
click at [511, 321] on button "Record" at bounding box center [535, 332] width 70 height 70
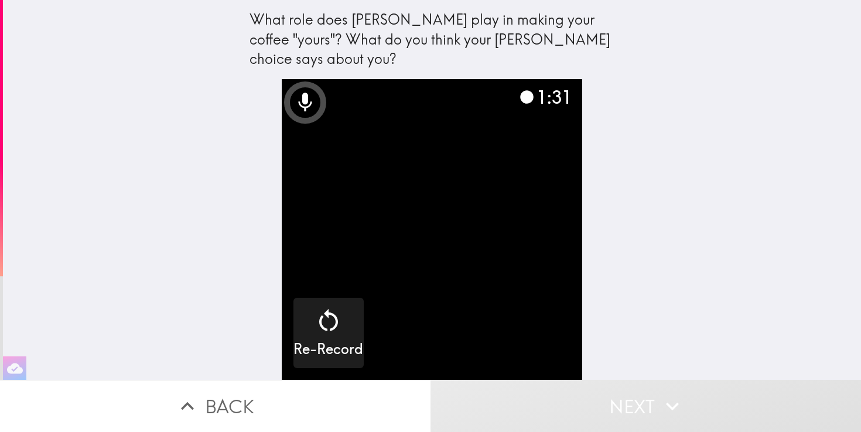
click at [615, 398] on button "Next" at bounding box center [645, 405] width 430 height 52
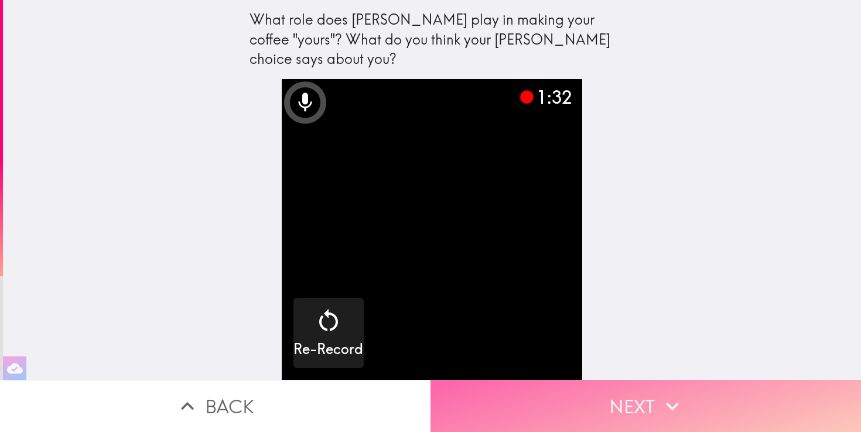
click at [627, 400] on button "Next" at bounding box center [645, 405] width 430 height 52
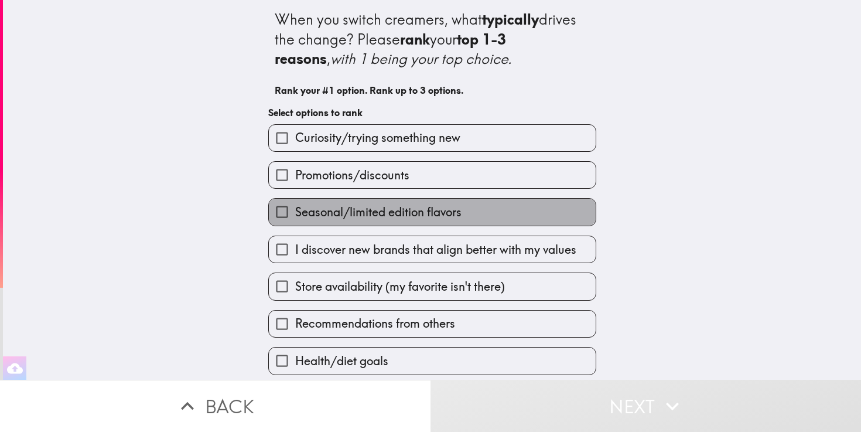
click at [412, 208] on span "Seasonal/limited edition flavors" at bounding box center [378, 212] width 166 height 16
click at [295, 208] on input "Seasonal/limited edition flavors" at bounding box center [282, 211] width 26 height 26
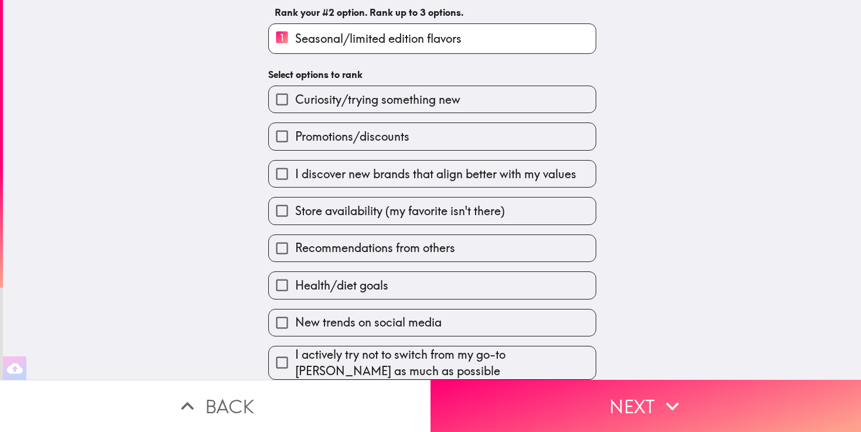
click at [412, 208] on span "Store availability (my favorite isn't there)" at bounding box center [400, 211] width 210 height 16
click at [295, 208] on input "Store availability (my favorite isn't there)" at bounding box center [282, 210] width 26 height 26
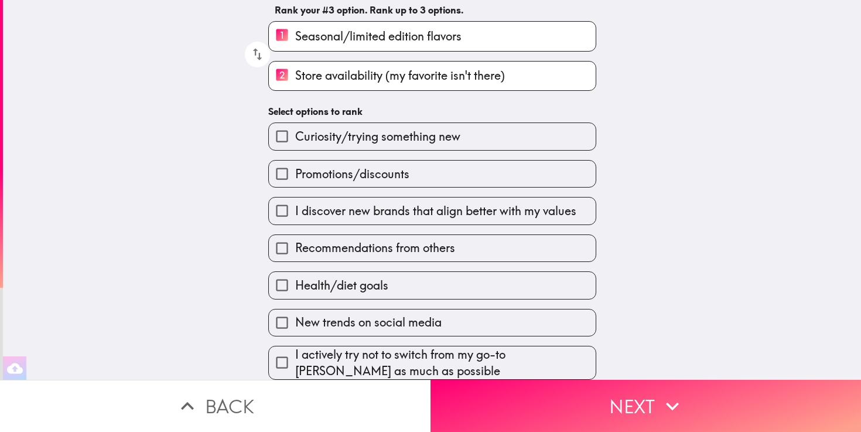
scroll to position [85, 0]
click at [404, 247] on span "Recommendations from others" at bounding box center [375, 247] width 160 height 16
click at [295, 247] on input "Recommendations from others" at bounding box center [282, 248] width 26 height 26
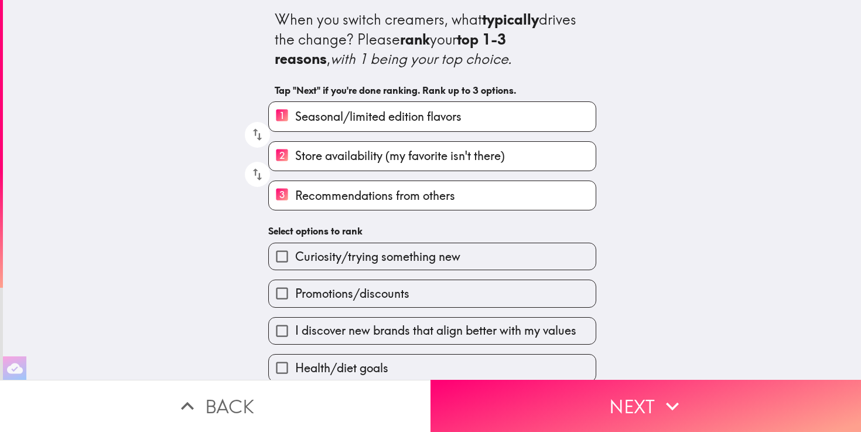
scroll to position [88, 0]
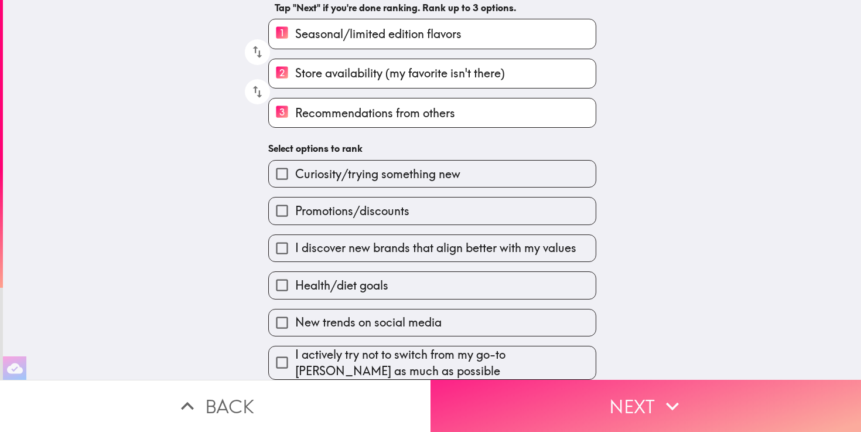
click at [640, 388] on button "Next" at bounding box center [645, 405] width 430 height 52
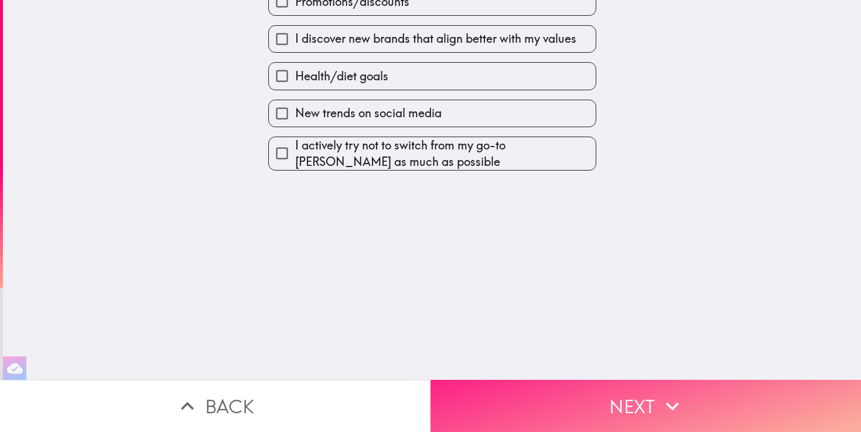
scroll to position [0, 0]
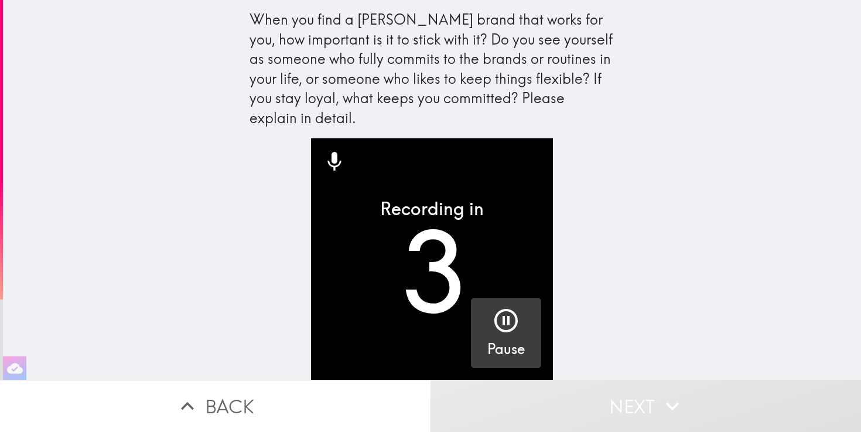
click at [492, 336] on div "button" at bounding box center [506, 322] width 28 height 33
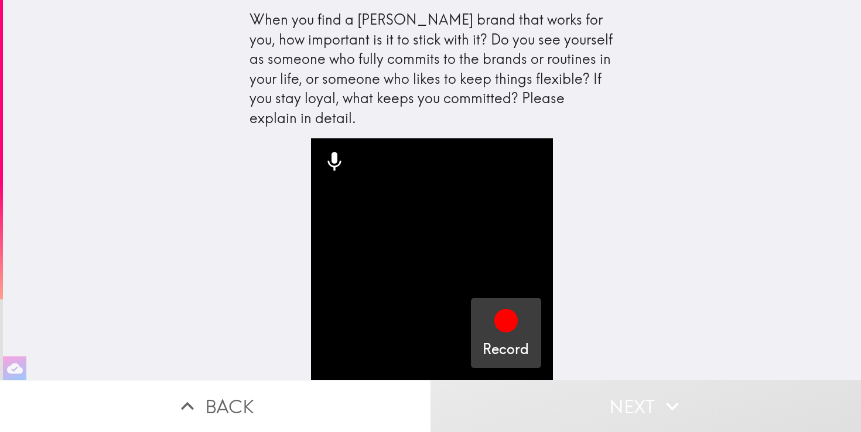
click at [492, 336] on div "button" at bounding box center [506, 322] width 28 height 33
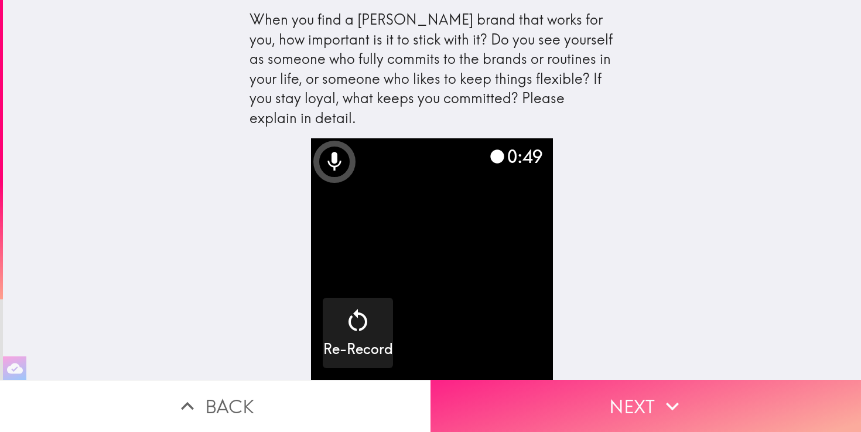
click at [607, 392] on button "Next" at bounding box center [645, 405] width 430 height 52
